Goal: Information Seeking & Learning: Learn about a topic

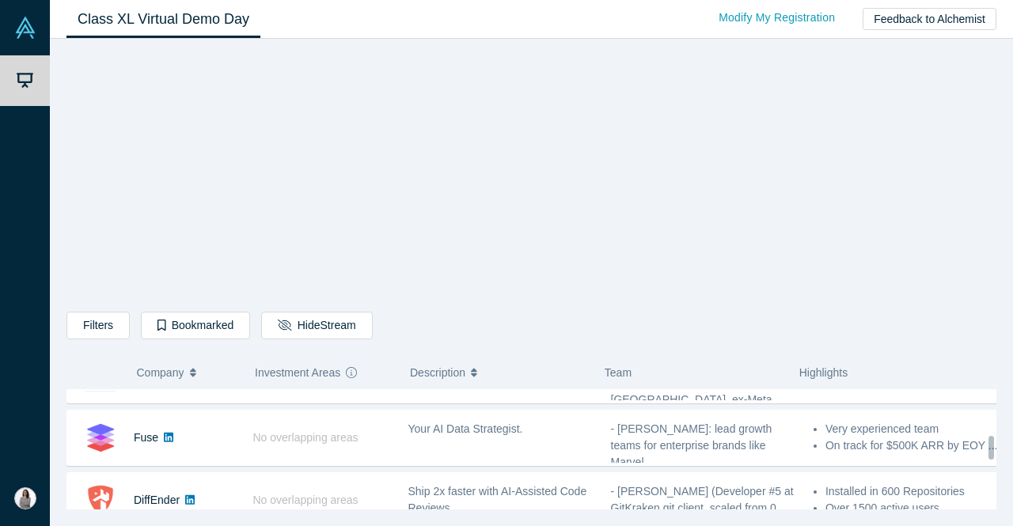
scroll to position [668, 0]
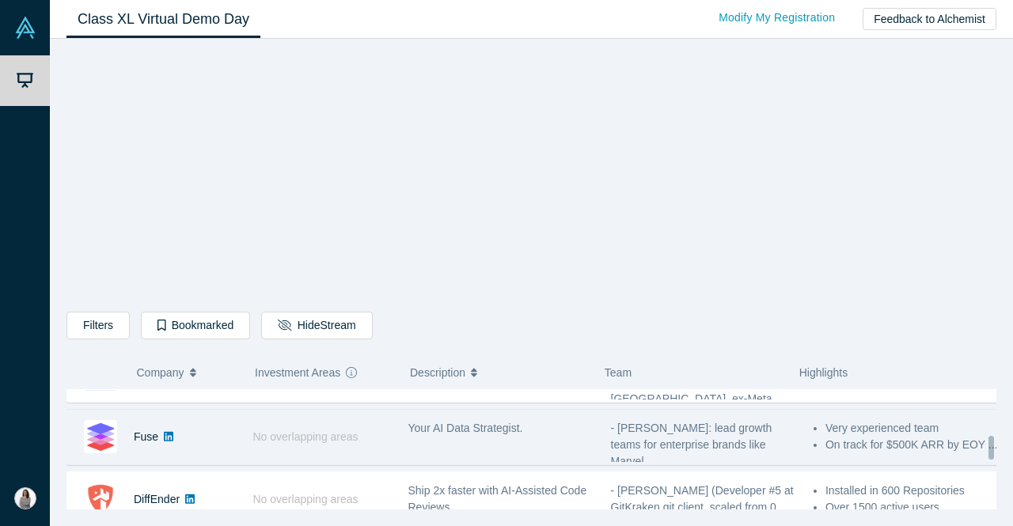
click at [158, 441] on link at bounding box center [168, 437] width 21 height 55
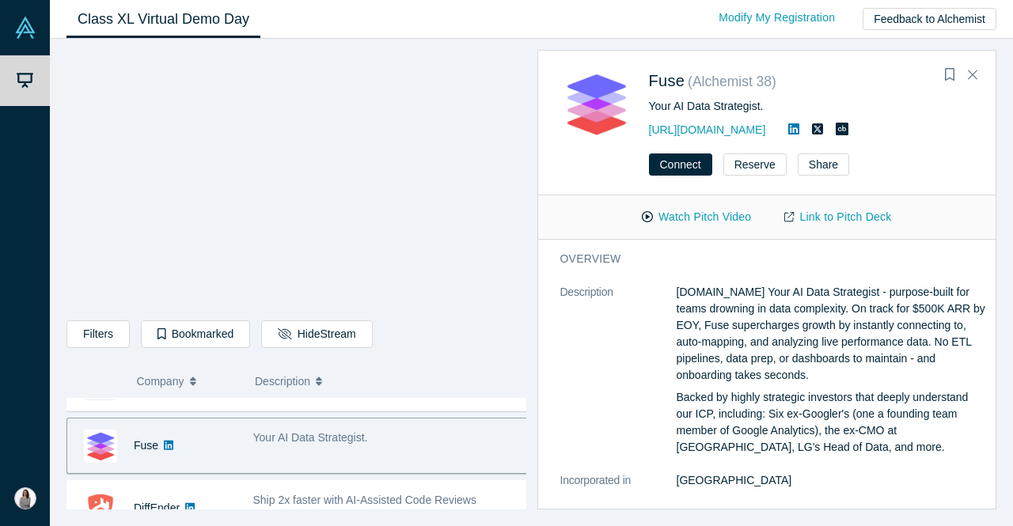
click at [235, 443] on div "Fuse" at bounding box center [151, 446] width 169 height 55
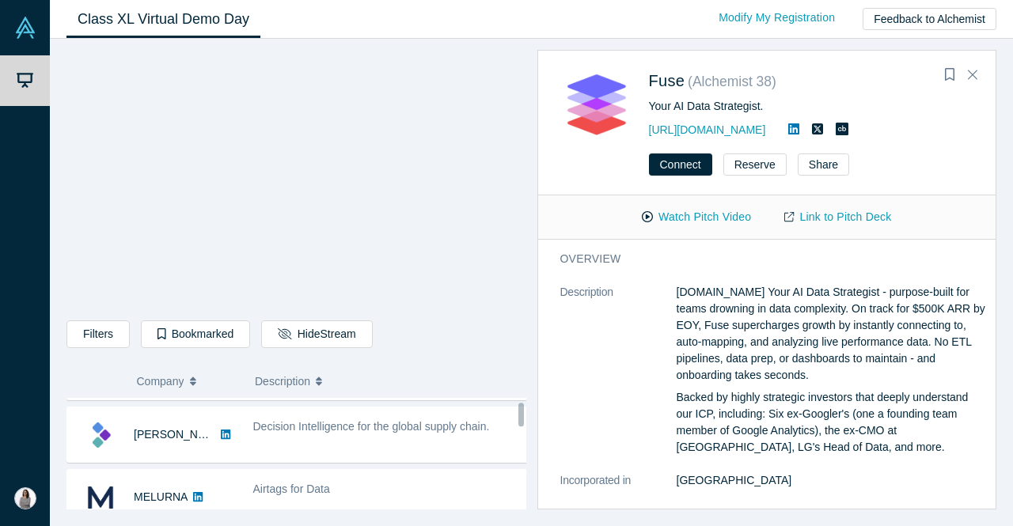
scroll to position [0, 0]
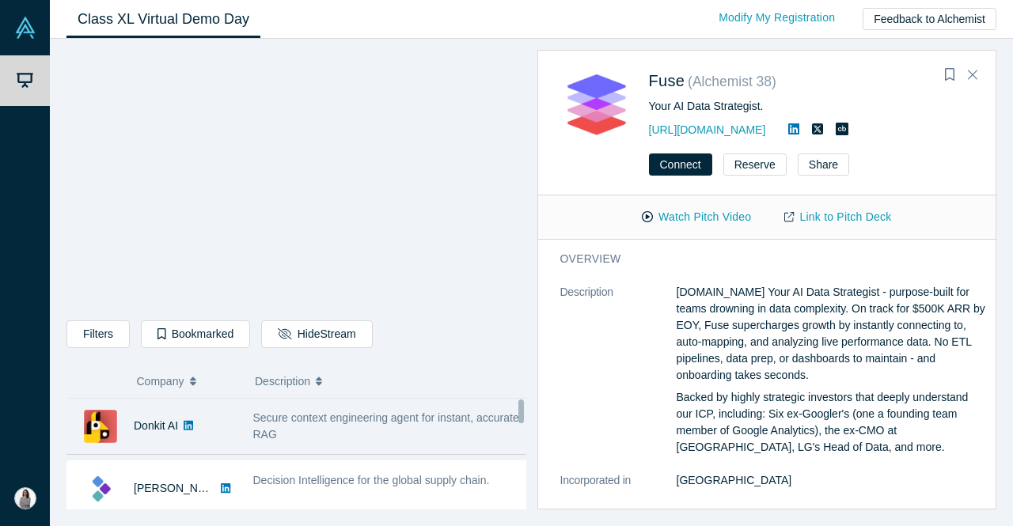
click at [268, 429] on span "Secure context engineering agent for instant, accurate RAG" at bounding box center [386, 426] width 266 height 29
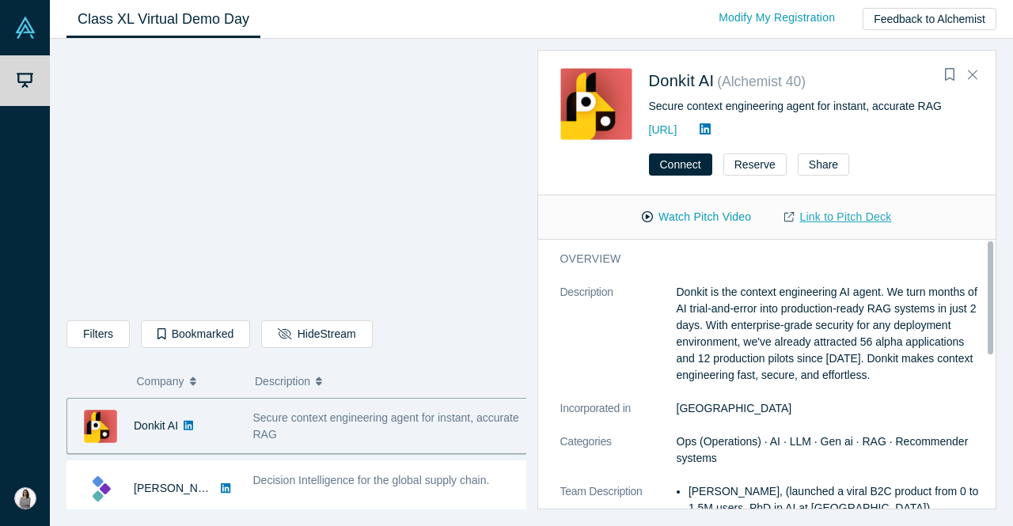
click at [816, 219] on link "Link to Pitch Deck" at bounding box center [838, 217] width 140 height 28
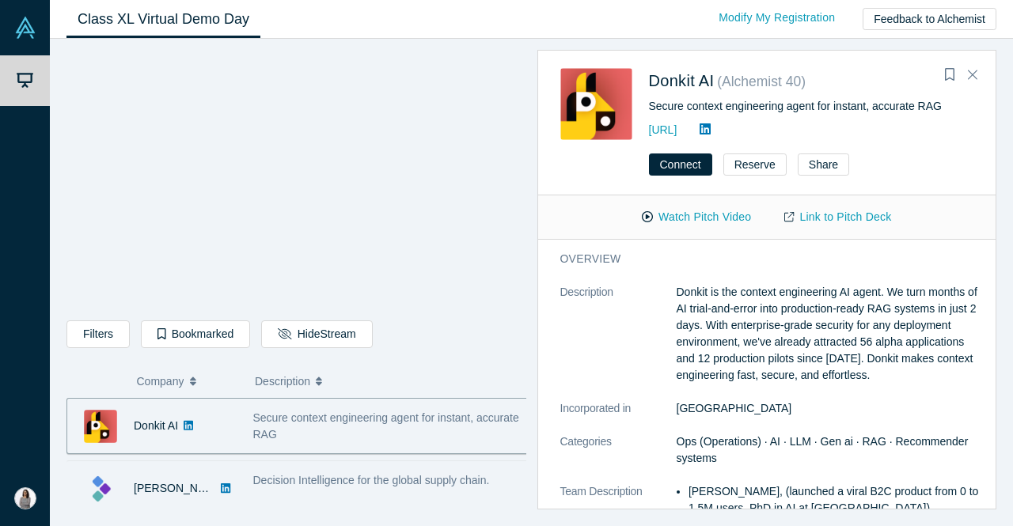
click at [361, 479] on span "Decision Intelligence for the global supply chain." at bounding box center [371, 480] width 237 height 13
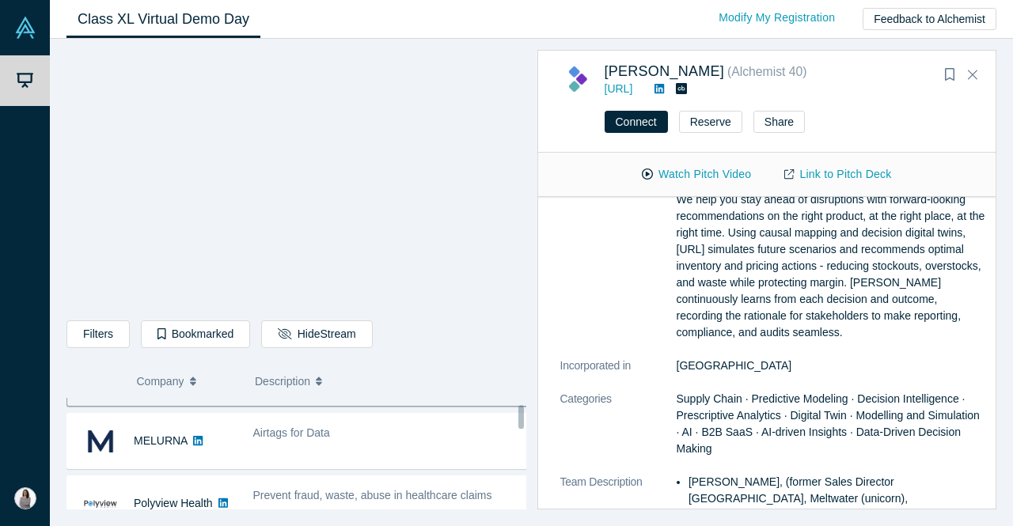
scroll to position [94, 0]
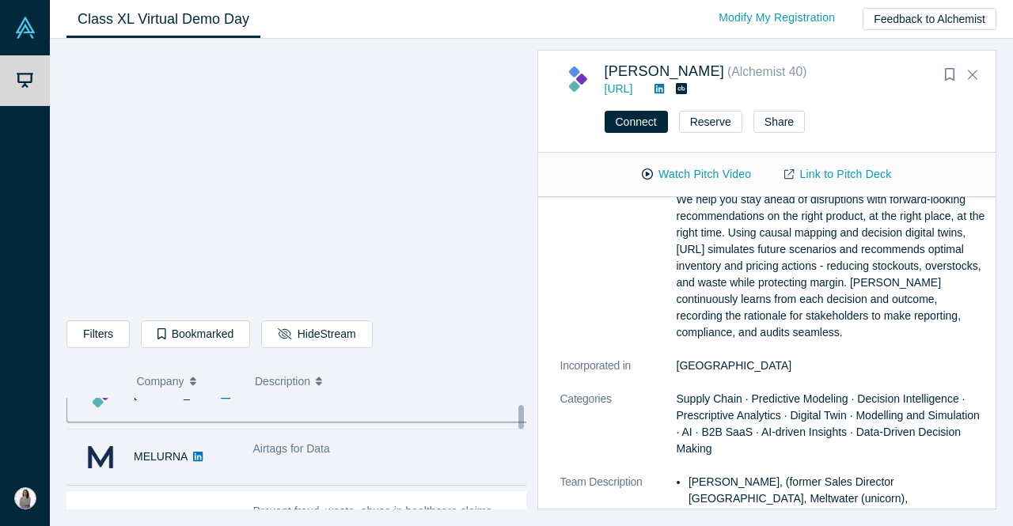
click at [423, 448] on div "Airtags for Data" at bounding box center [391, 449] width 276 height 17
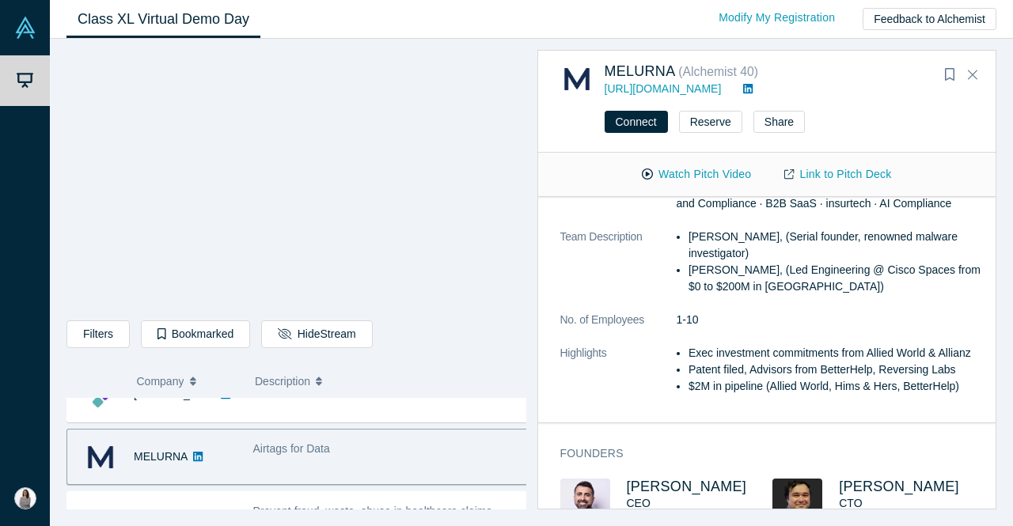
scroll to position [188, 0]
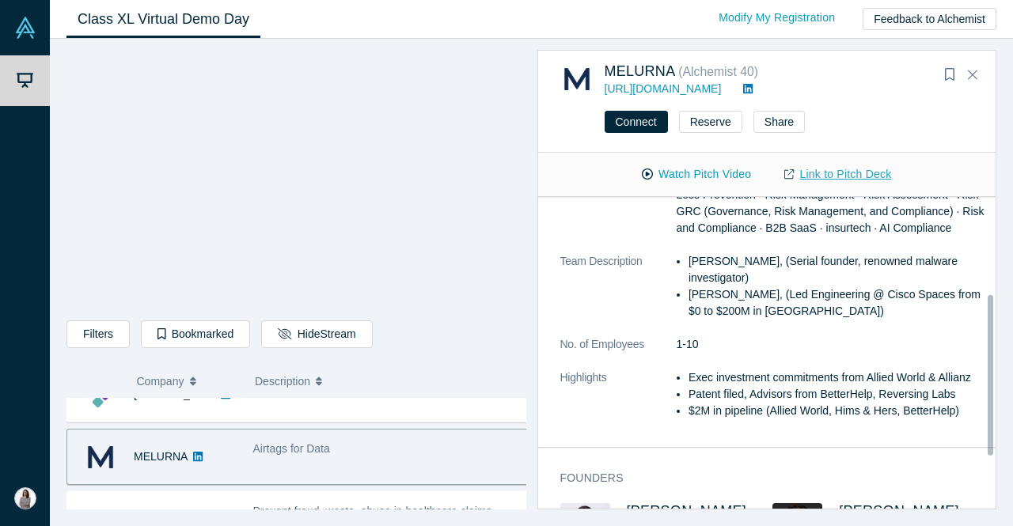
click at [803, 175] on link "Link to Pitch Deck" at bounding box center [838, 175] width 140 height 28
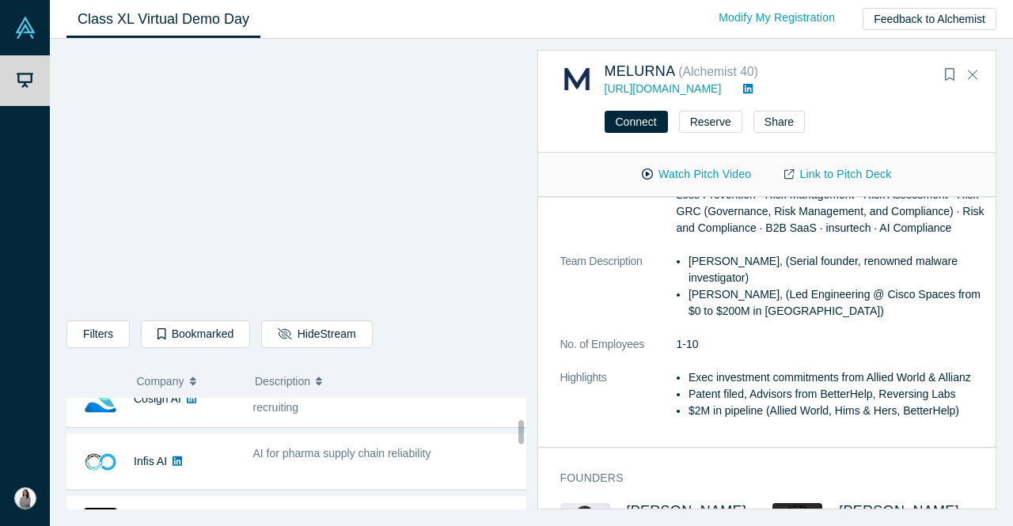
scroll to position [415, 0]
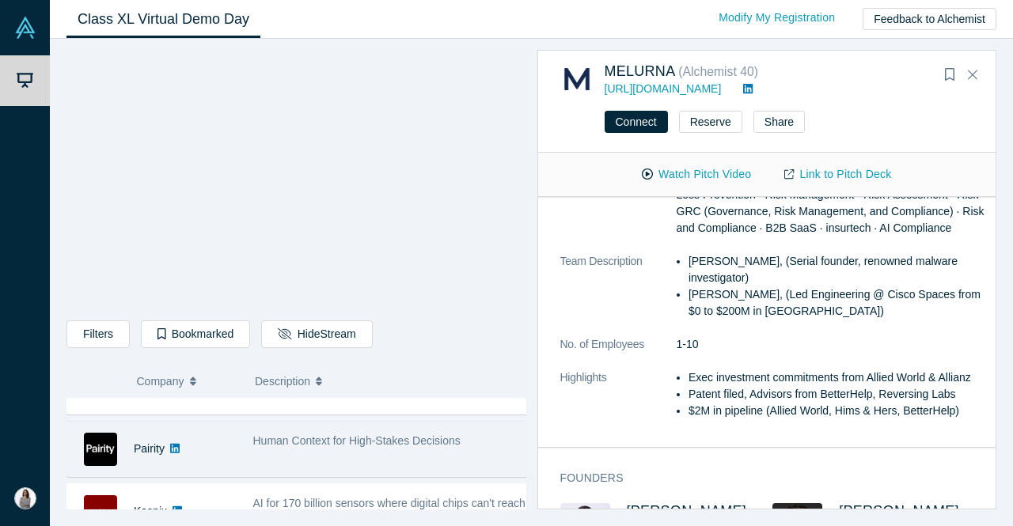
click at [338, 445] on span "Human Context for High-Stakes Decisions" at bounding box center [356, 441] width 207 height 13
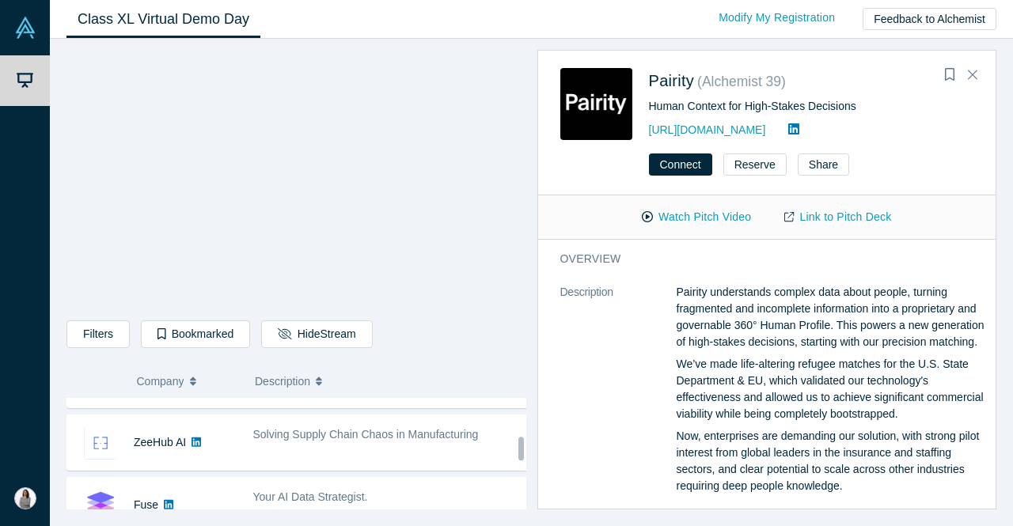
scroll to position [612, 0]
click at [269, 443] on div "Solving Supply Chain Chaos in Manufacturing" at bounding box center [391, 440] width 293 height 50
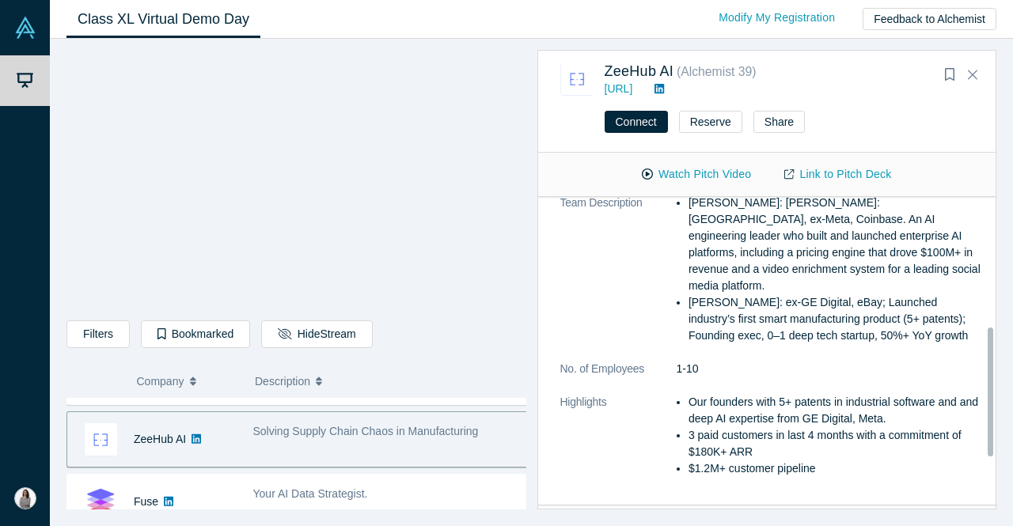
scroll to position [313, 0]
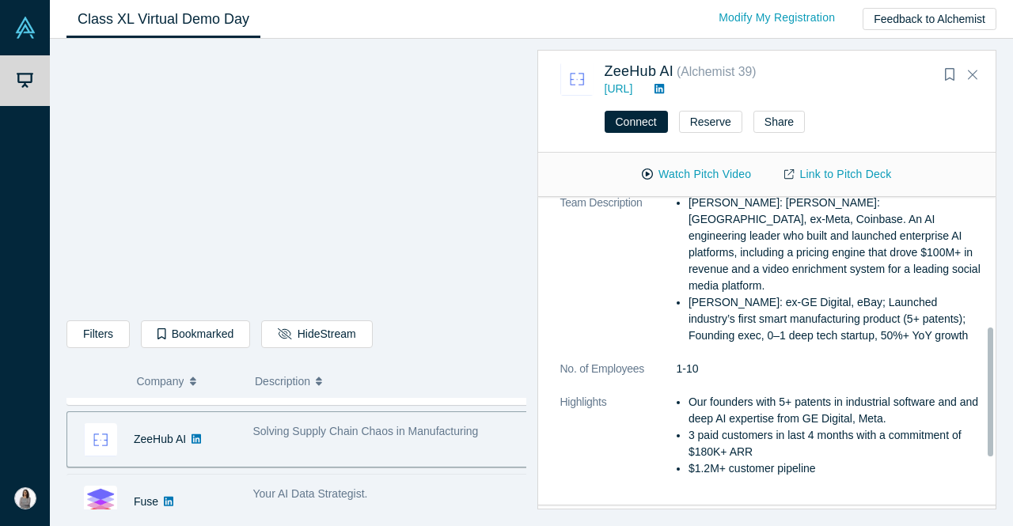
click at [378, 494] on div "Your AI Data Strategist." at bounding box center [391, 494] width 276 height 17
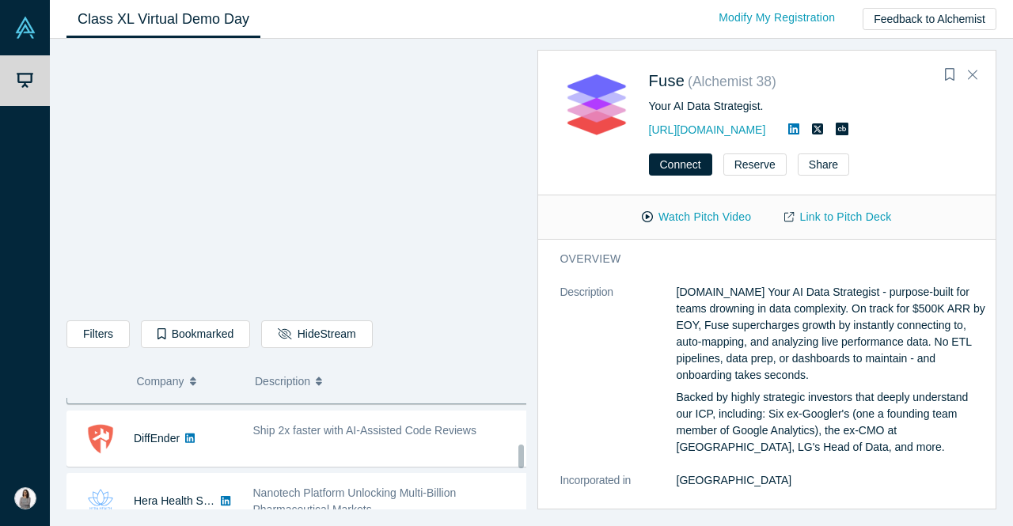
scroll to position [738, 0]
click at [797, 213] on link "Link to Pitch Deck" at bounding box center [838, 217] width 140 height 28
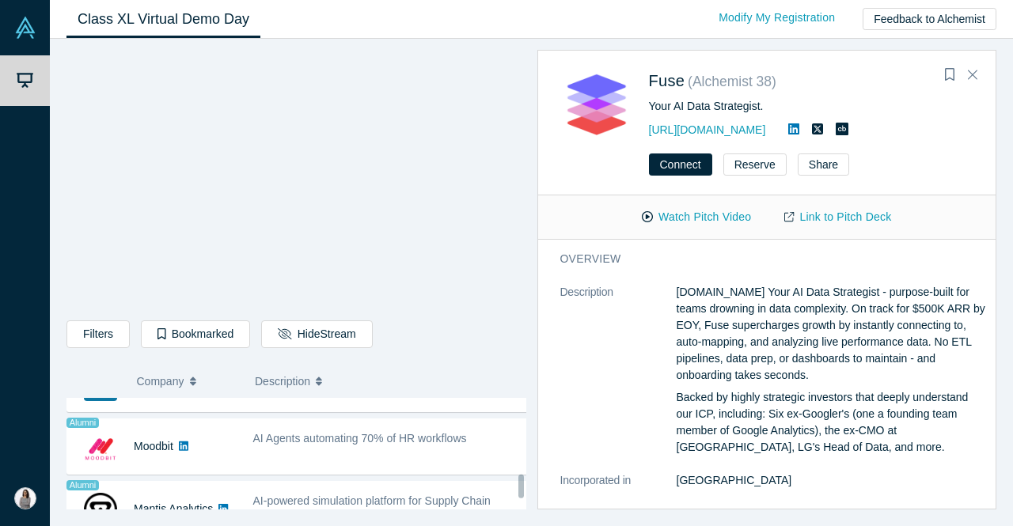
scroll to position [1229, 0]
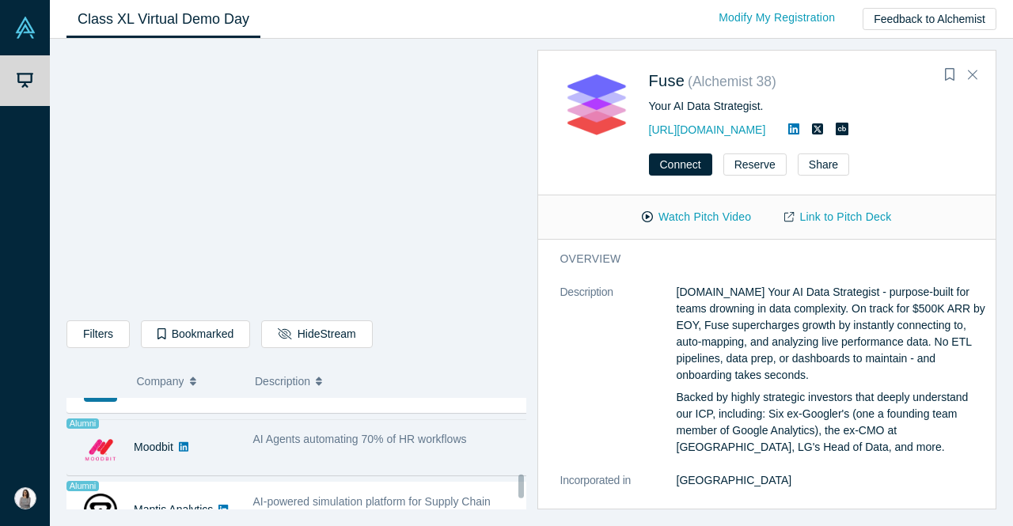
click at [435, 450] on div "AI Agents automating 70% of HR workflows" at bounding box center [391, 448] width 293 height 50
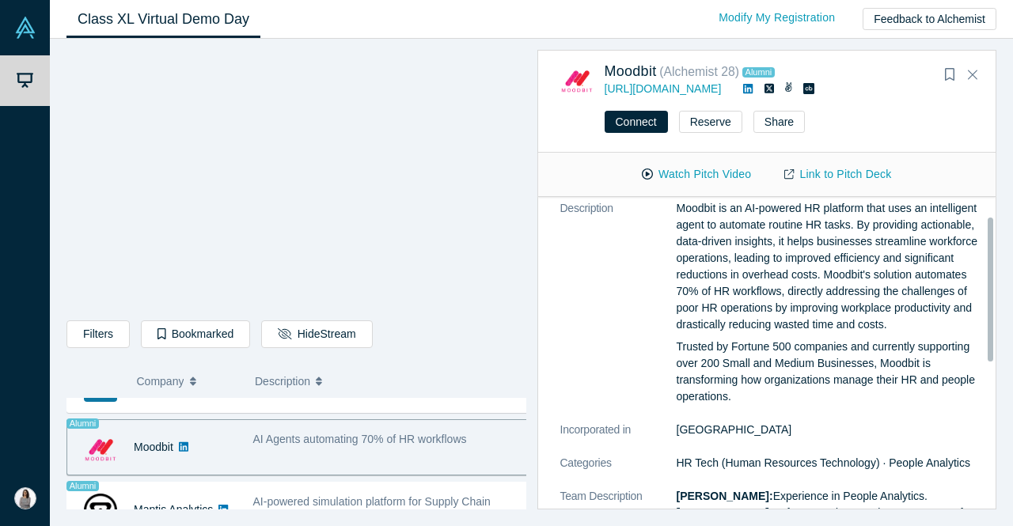
scroll to position [42, 0]
click at [870, 182] on link "Link to Pitch Deck" at bounding box center [838, 175] width 140 height 28
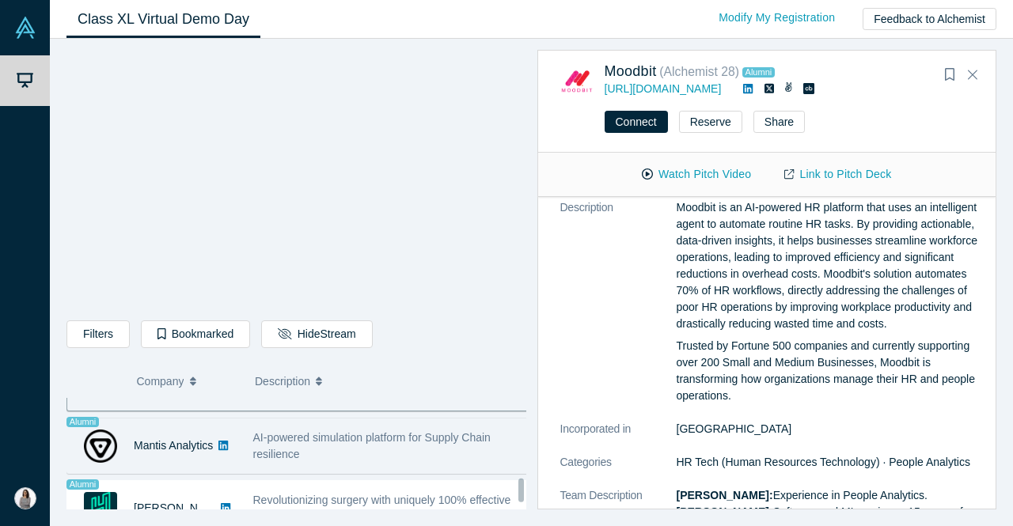
click at [393, 466] on div "AI-powered simulation platform for Supply Chain resilience" at bounding box center [391, 446] width 293 height 50
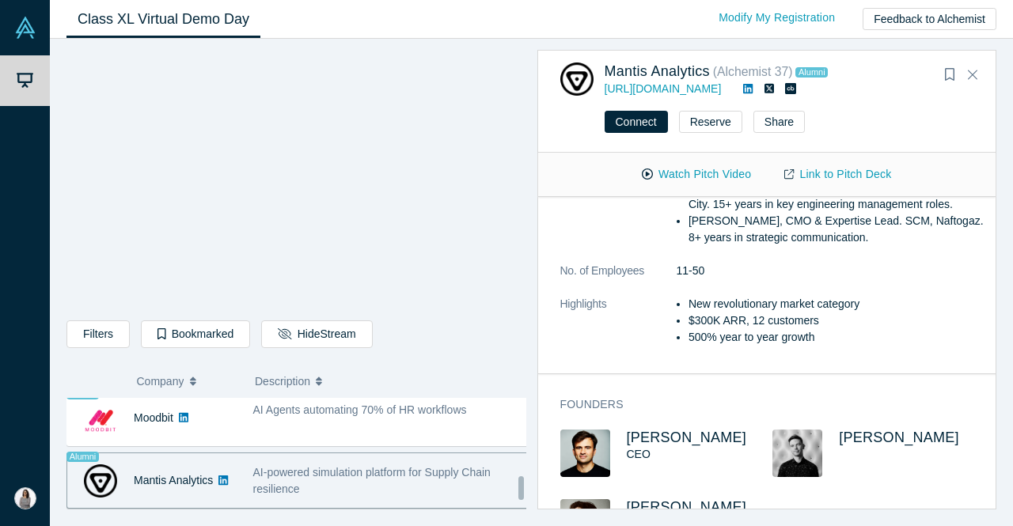
scroll to position [1259, 0]
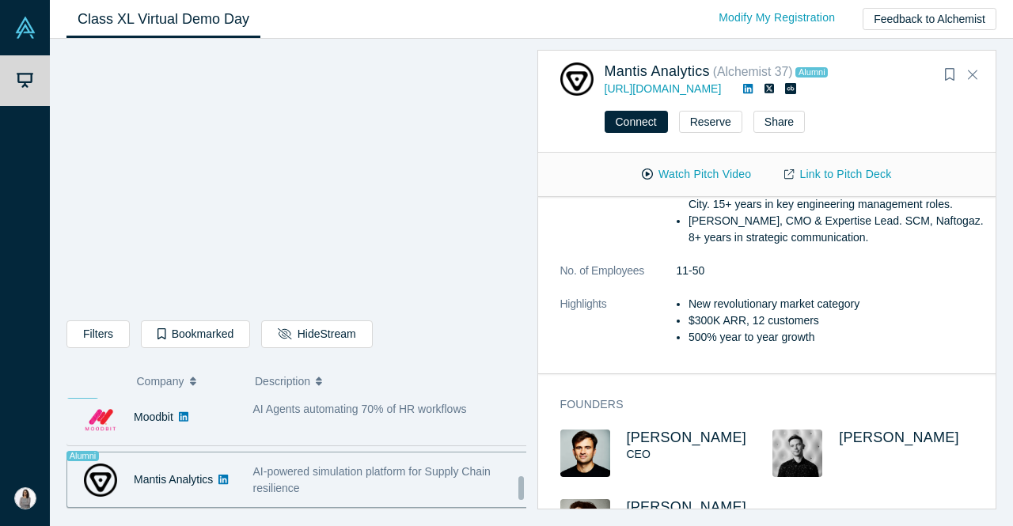
click at [306, 427] on div "AI Agents automating 70% of HR workflows" at bounding box center [391, 418] width 293 height 50
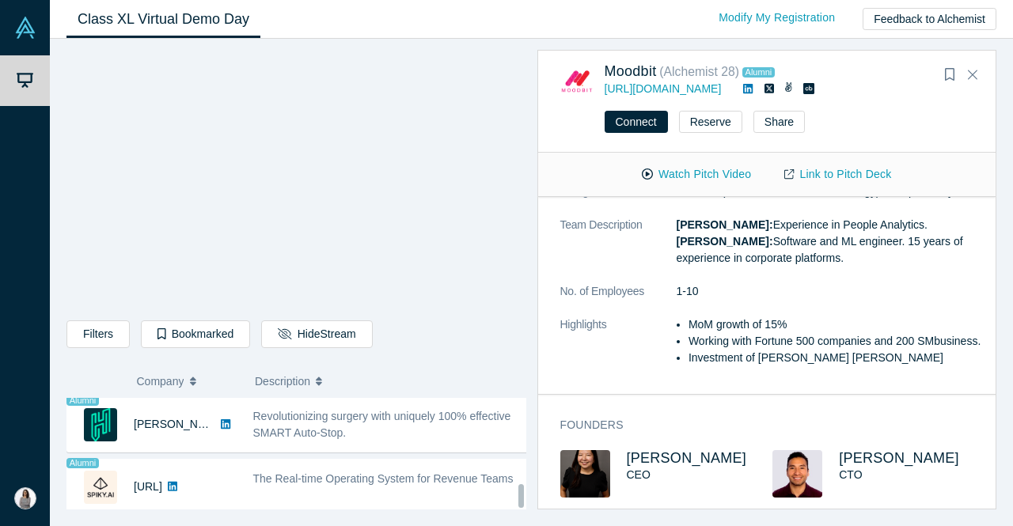
scroll to position [1389, 0]
click at [354, 473] on span "The Real-time Operating System for Revenue Teams" at bounding box center [383, 479] width 260 height 13
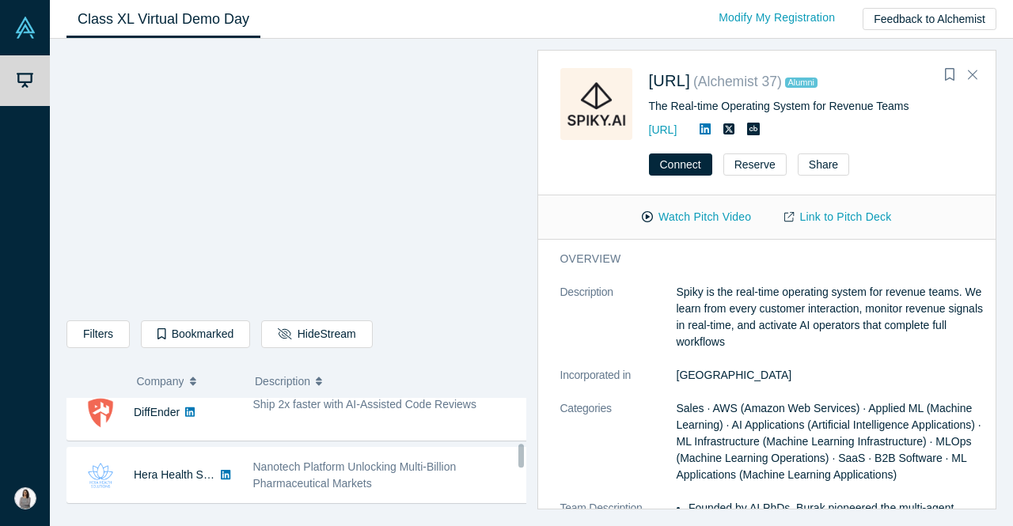
scroll to position [731, 0]
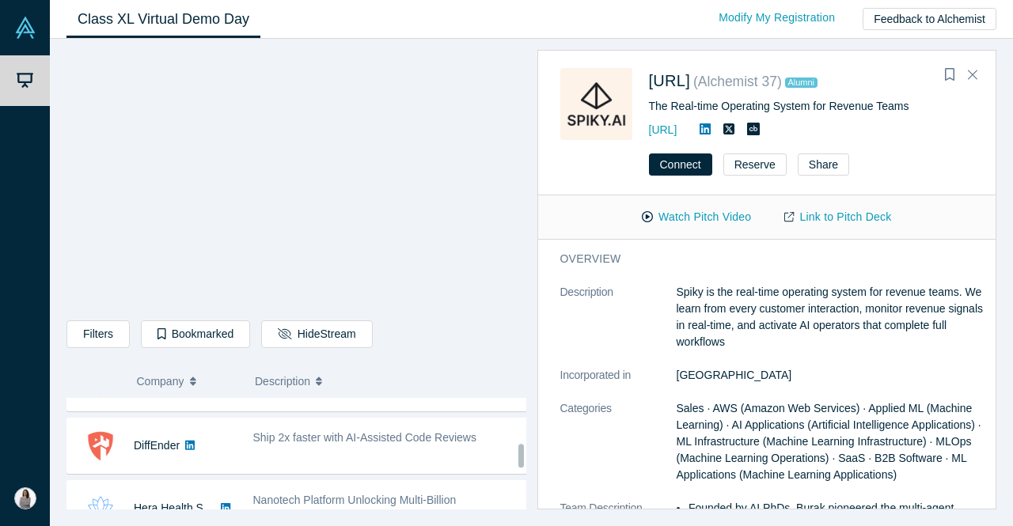
click at [354, 467] on div "Ship 2x faster with AI-Assisted Code Reviews" at bounding box center [391, 446] width 293 height 50
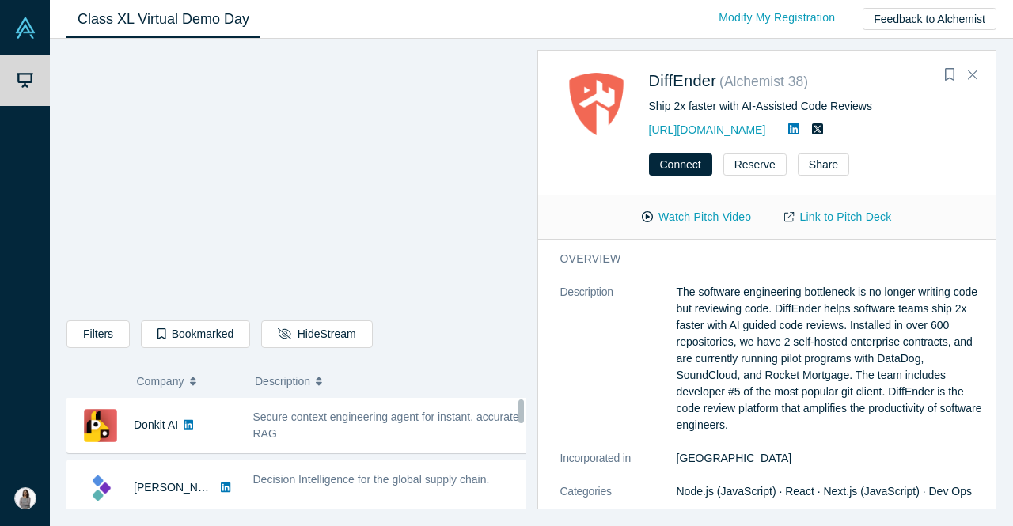
scroll to position [0, 0]
